Goal: Find specific page/section: Find specific page/section

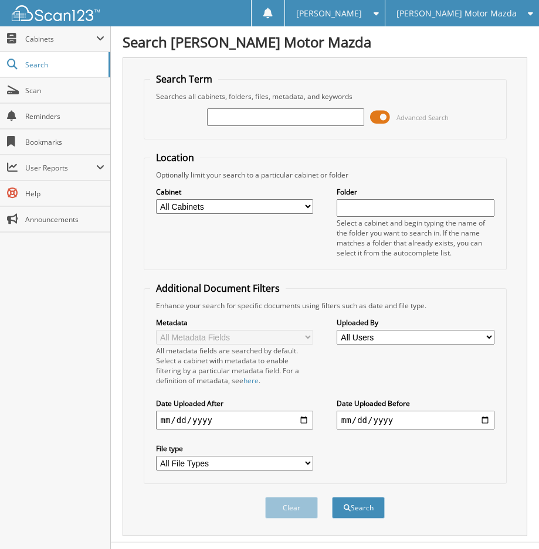
click at [291, 117] on input "text" at bounding box center [286, 117] width 158 height 18
type input "BNB98956"
click at [243, 113] on input "text" at bounding box center [286, 117] width 158 height 18
paste input "KC99808"
type input "KC99808"
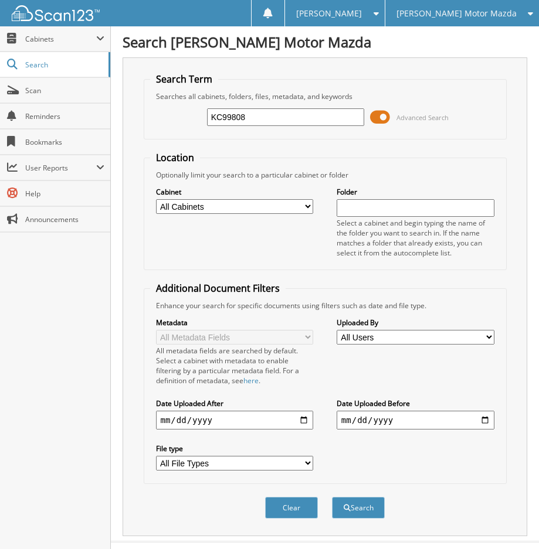
click at [373, 120] on span at bounding box center [380, 117] width 20 height 18
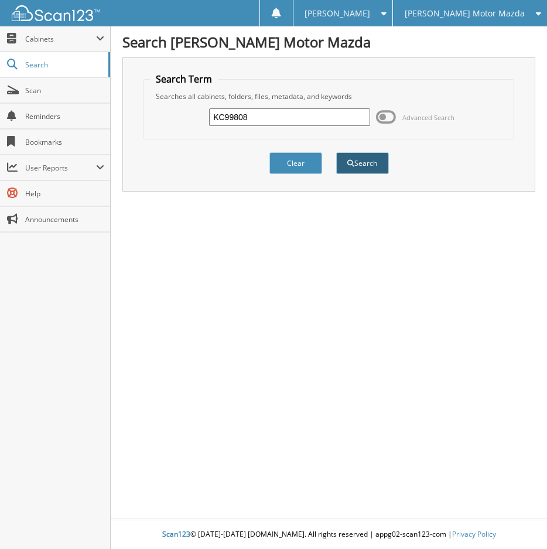
click at [363, 162] on button "Search" at bounding box center [362, 163] width 53 height 22
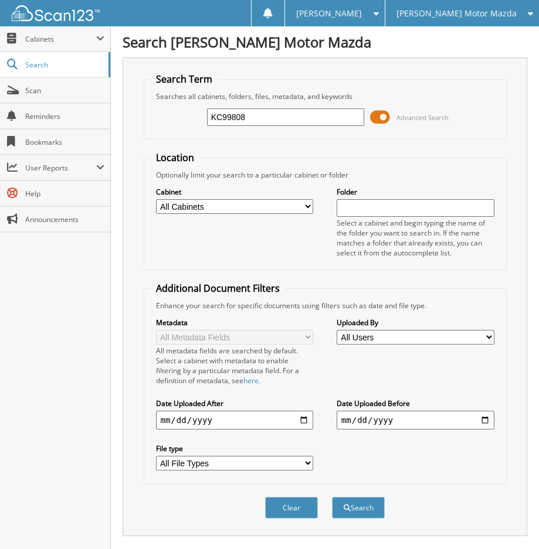
click at [385, 120] on span at bounding box center [380, 117] width 20 height 18
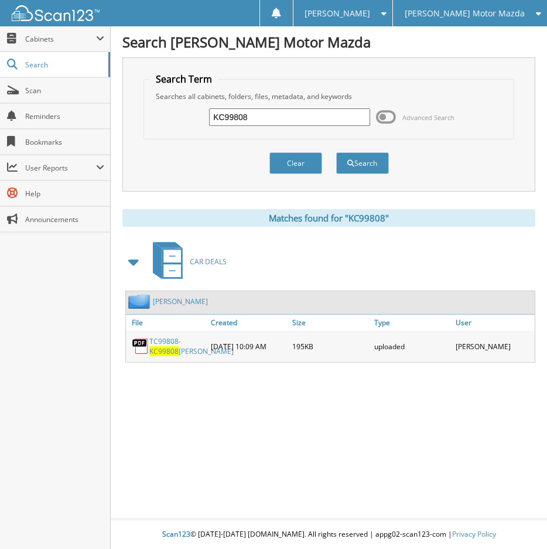
drag, startPoint x: 282, startPoint y: 115, endPoint x: 169, endPoint y: 114, distance: 113.7
click at [169, 114] on div "KC99808 Advanced Search" at bounding box center [329, 117] width 358 height 32
type input "brauc"
click at [336, 152] on button "Search" at bounding box center [362, 163] width 53 height 22
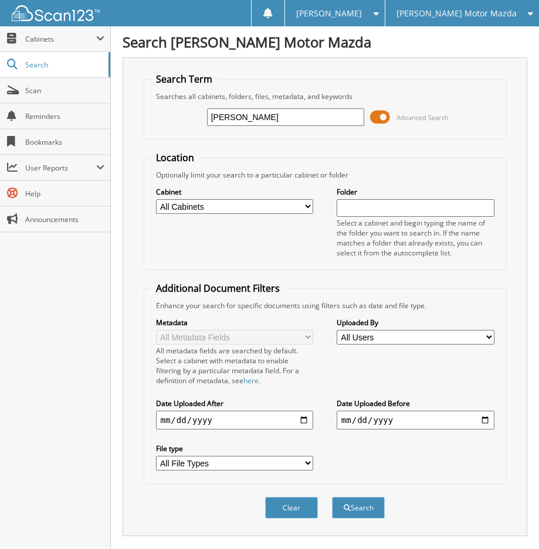
click at [479, 17] on span "[PERSON_NAME] Motor Mazda" at bounding box center [456, 13] width 120 height 7
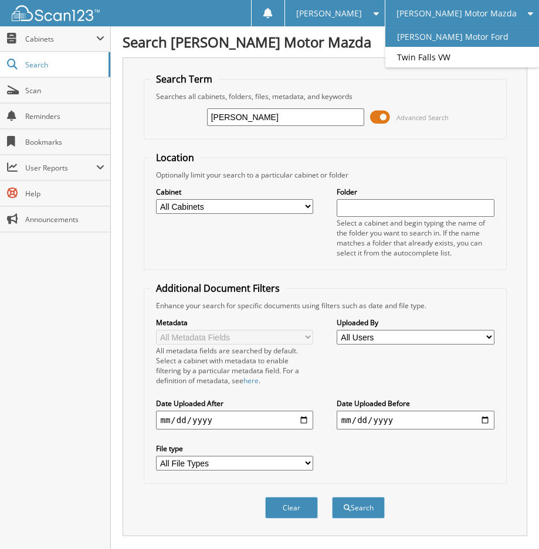
click at [472, 39] on link "[PERSON_NAME] Motor Ford" at bounding box center [462, 36] width 154 height 21
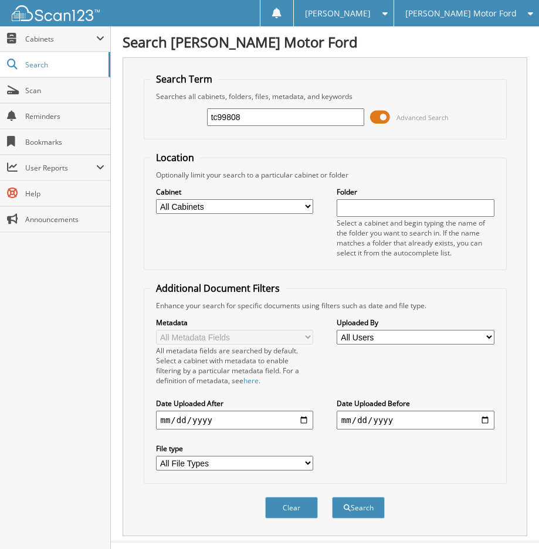
type input "tc99808"
click at [332, 497] on button "Search" at bounding box center [358, 508] width 53 height 22
click at [383, 125] on span at bounding box center [380, 117] width 20 height 18
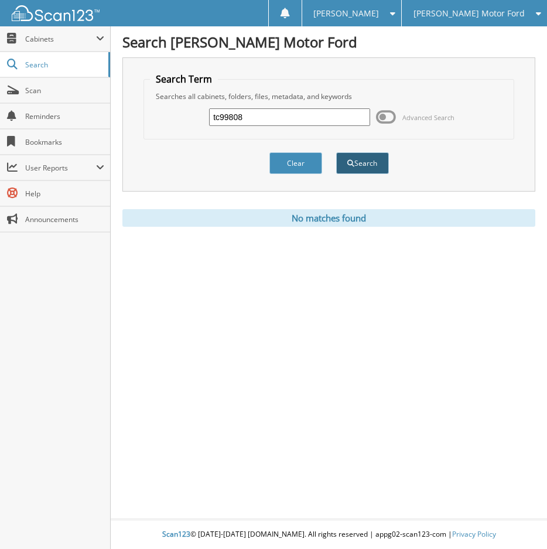
click at [374, 162] on button "Search" at bounding box center [362, 163] width 53 height 22
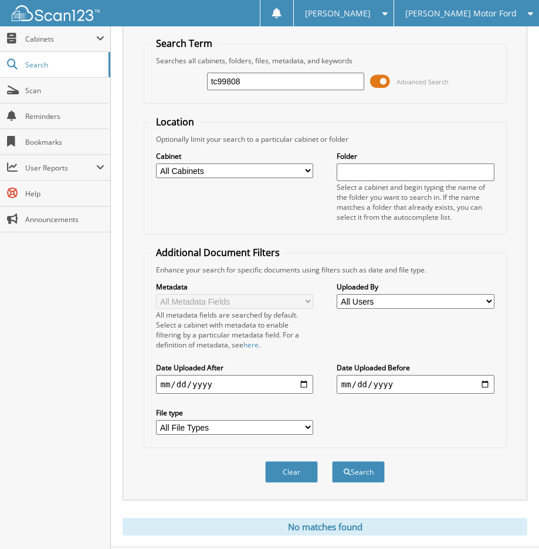
scroll to position [64, 0]
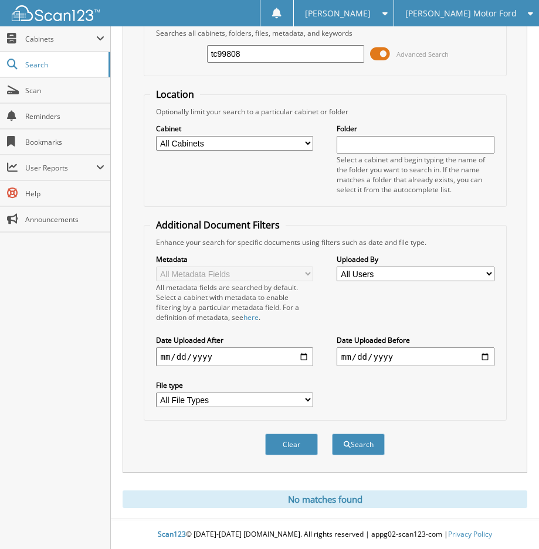
click at [448, 19] on div "[PERSON_NAME] Motor Ford" at bounding box center [466, 13] width 133 height 26
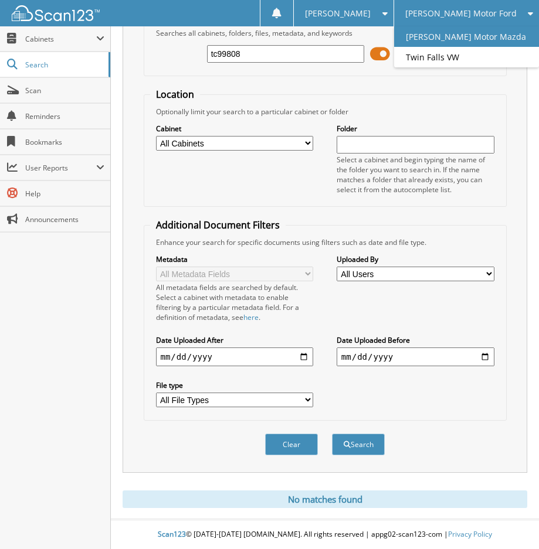
click at [457, 38] on link "[PERSON_NAME] Motor Mazda" at bounding box center [466, 36] width 145 height 21
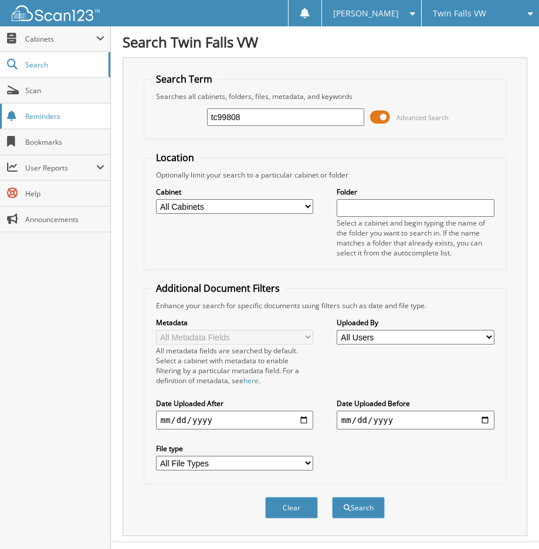
type input "tc99808"
click at [332, 497] on button "Search" at bounding box center [358, 508] width 53 height 22
click at [384, 114] on span at bounding box center [380, 117] width 20 height 18
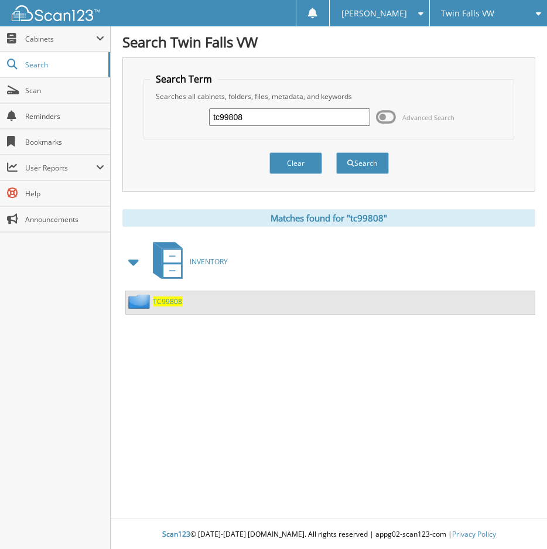
click at [178, 302] on span "TC99808" at bounding box center [167, 302] width 29 height 10
